Goal: Task Accomplishment & Management: Use online tool/utility

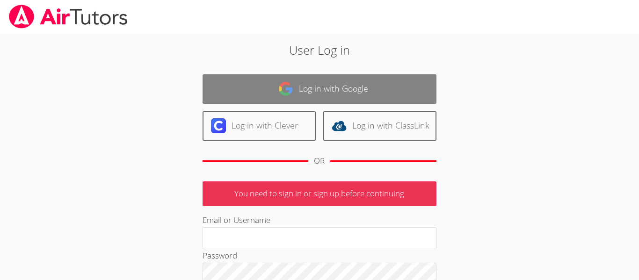
click at [412, 82] on link "Log in with Google" at bounding box center [319, 88] width 234 height 29
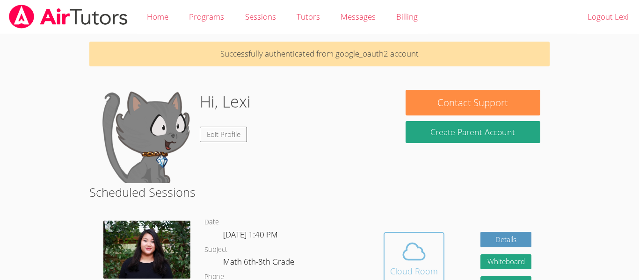
click at [433, 245] on span at bounding box center [414, 251] width 48 height 26
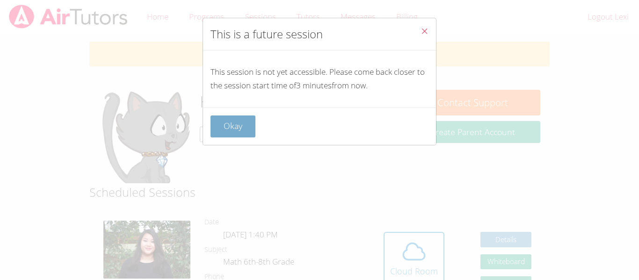
click at [217, 123] on button "Okay" at bounding box center [232, 126] width 45 height 22
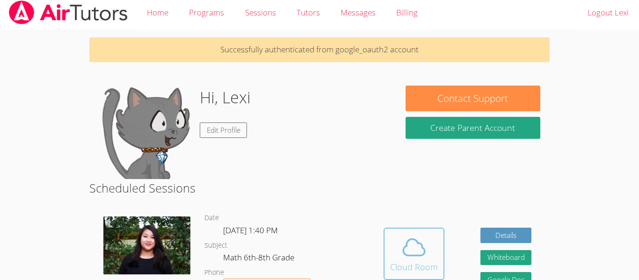
click at [411, 229] on button "Cloud Room" at bounding box center [413, 254] width 61 height 52
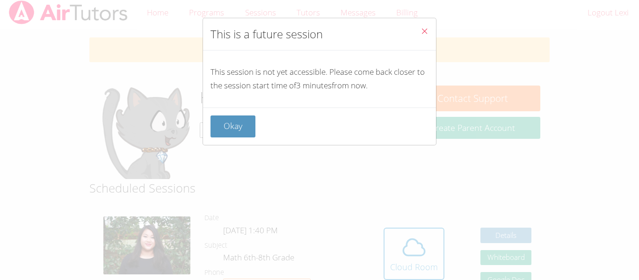
click at [198, 106] on div "This is a future session This session is not yet accessible. Please come back c…" at bounding box center [319, 140] width 639 height 280
click at [217, 129] on button "Okay" at bounding box center [232, 126] width 45 height 22
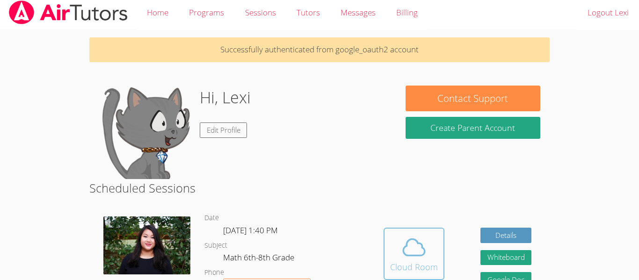
click at [420, 256] on icon at bounding box center [414, 247] width 22 height 16
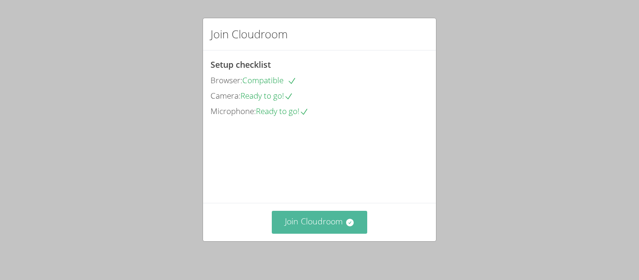
click at [327, 229] on button "Join Cloudroom" at bounding box center [320, 222] width 96 height 23
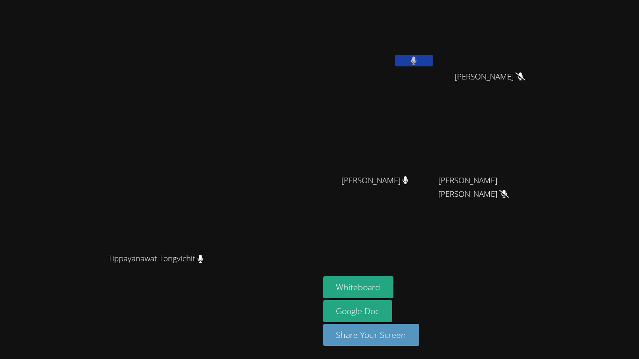
click at [432, 58] on button at bounding box center [413, 61] width 37 height 12
click at [394, 280] on button "Whiteboard" at bounding box center [358, 287] width 71 height 22
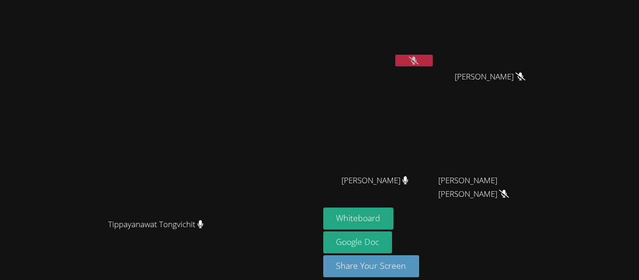
click at [418, 64] on icon at bounding box center [414, 61] width 10 height 8
click at [417, 62] on icon at bounding box center [413, 61] width 6 height 8
click at [394, 223] on button "Whiteboard" at bounding box center [358, 219] width 71 height 22
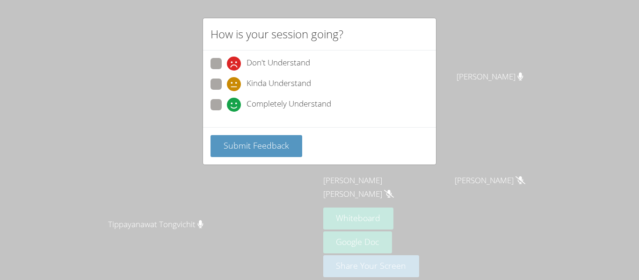
click at [231, 104] on icon at bounding box center [234, 105] width 14 height 14
click at [231, 104] on input "Completely Understand" at bounding box center [231, 103] width 8 height 8
radio input "true"
click at [240, 123] on div "Don't Understand Kinda Understand Completely Understand" at bounding box center [319, 88] width 233 height 77
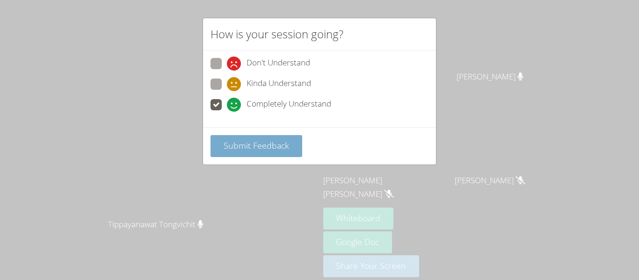
click at [242, 152] on button "Submit Feedback" at bounding box center [256, 146] width 92 height 22
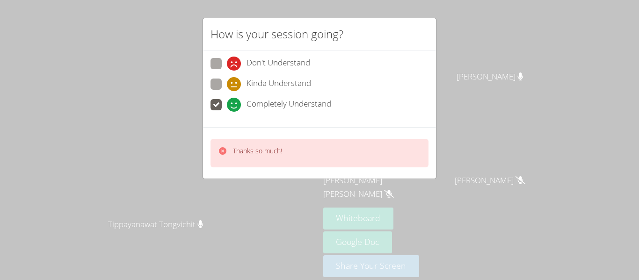
click at [224, 151] on icon at bounding box center [222, 150] width 7 height 7
